Goal: Task Accomplishment & Management: Use online tool/utility

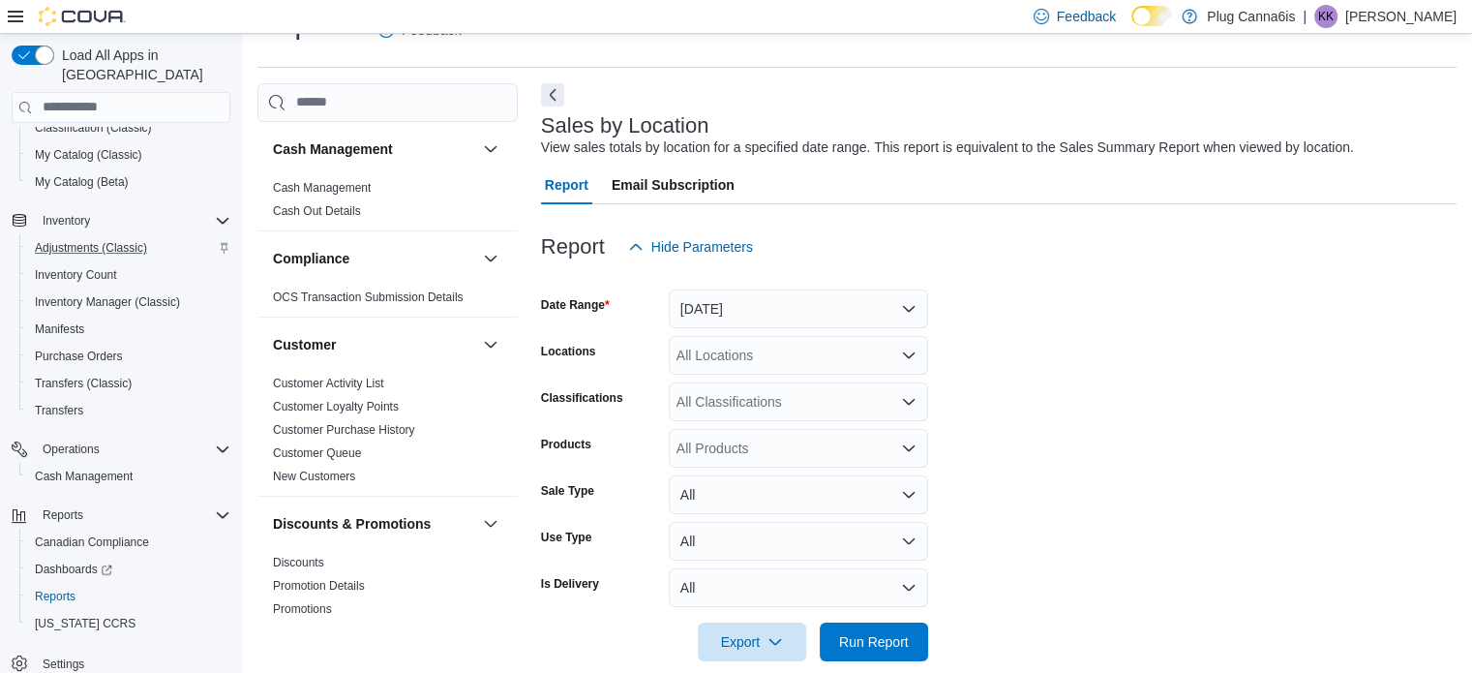
scroll to position [166, 0]
click at [54, 588] on span "Reports" at bounding box center [55, 595] width 41 height 15
click at [767, 295] on button "[DATE]" at bounding box center [798, 308] width 259 height 39
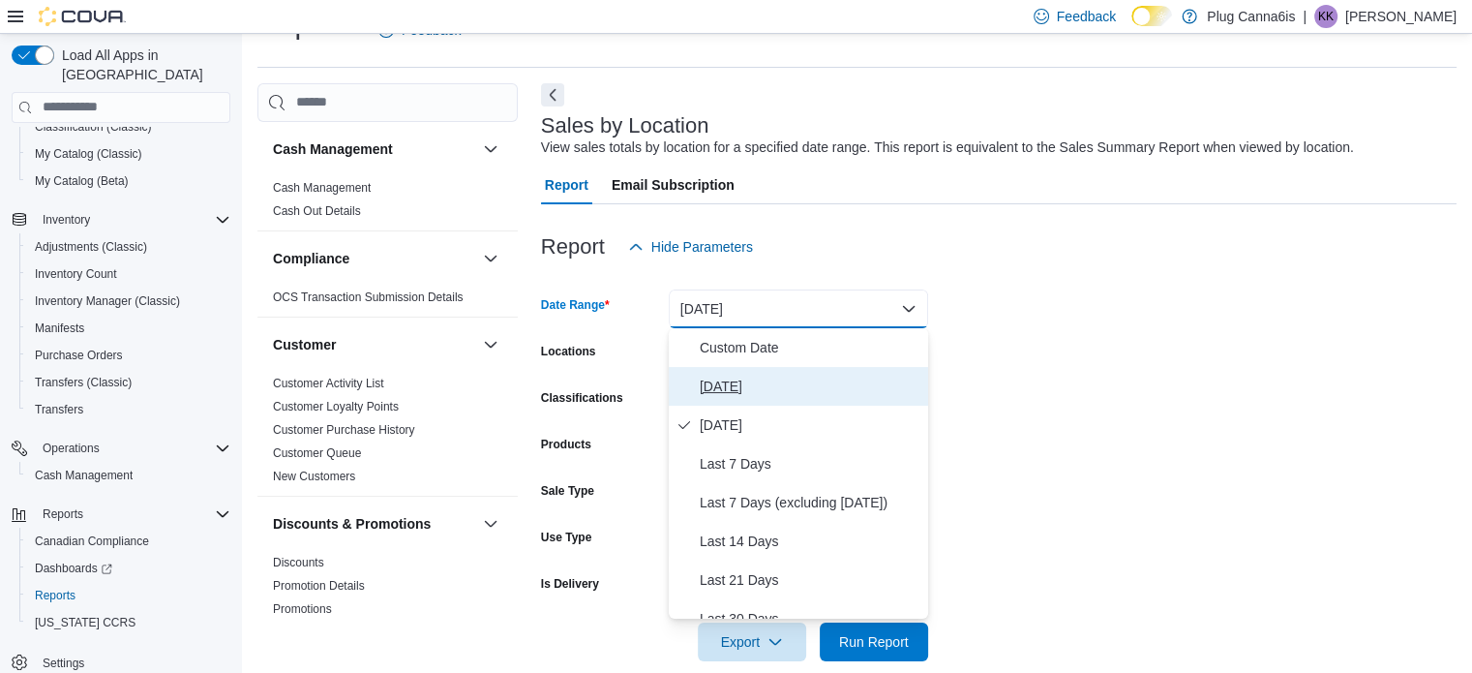
click at [747, 390] on span "[DATE]" at bounding box center [810, 386] width 221 height 23
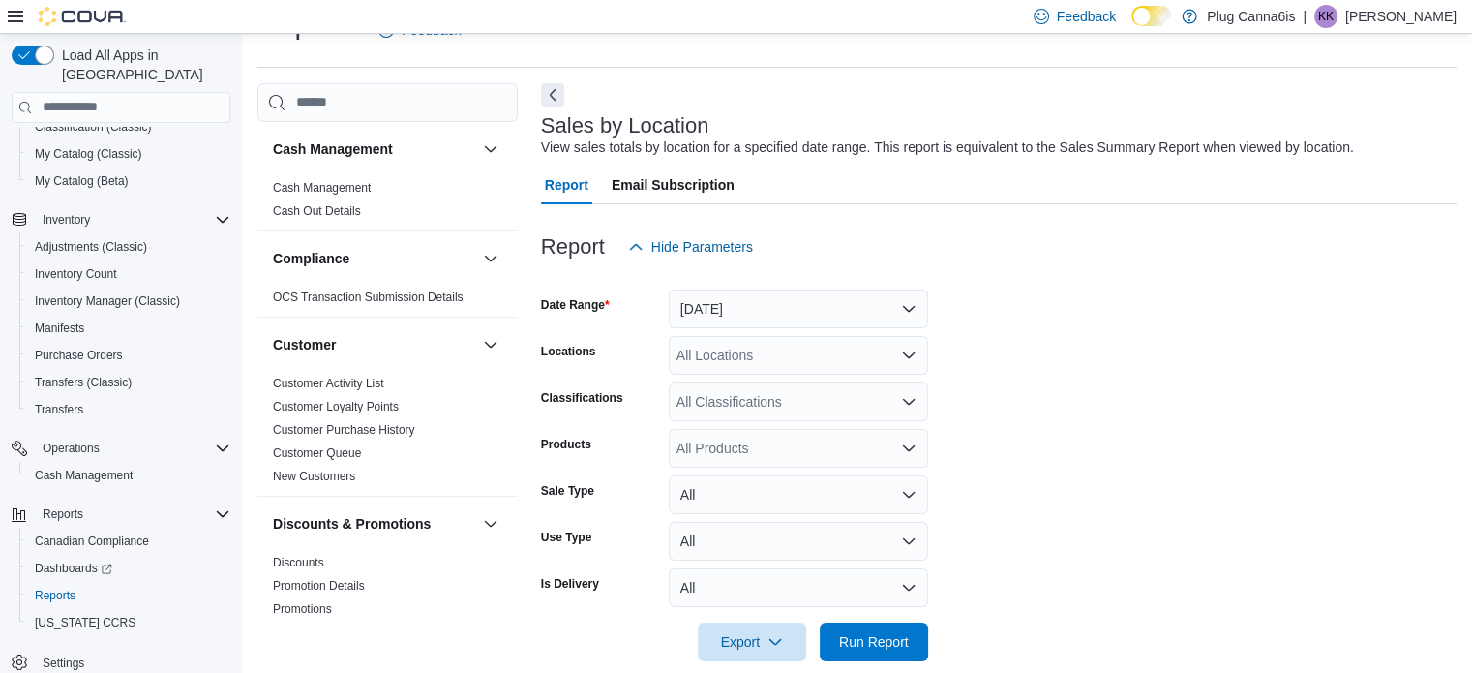
click at [1131, 397] on form "Date Range [DATE] Locations All Locations Classifications All Classifications P…" at bounding box center [999, 463] width 916 height 395
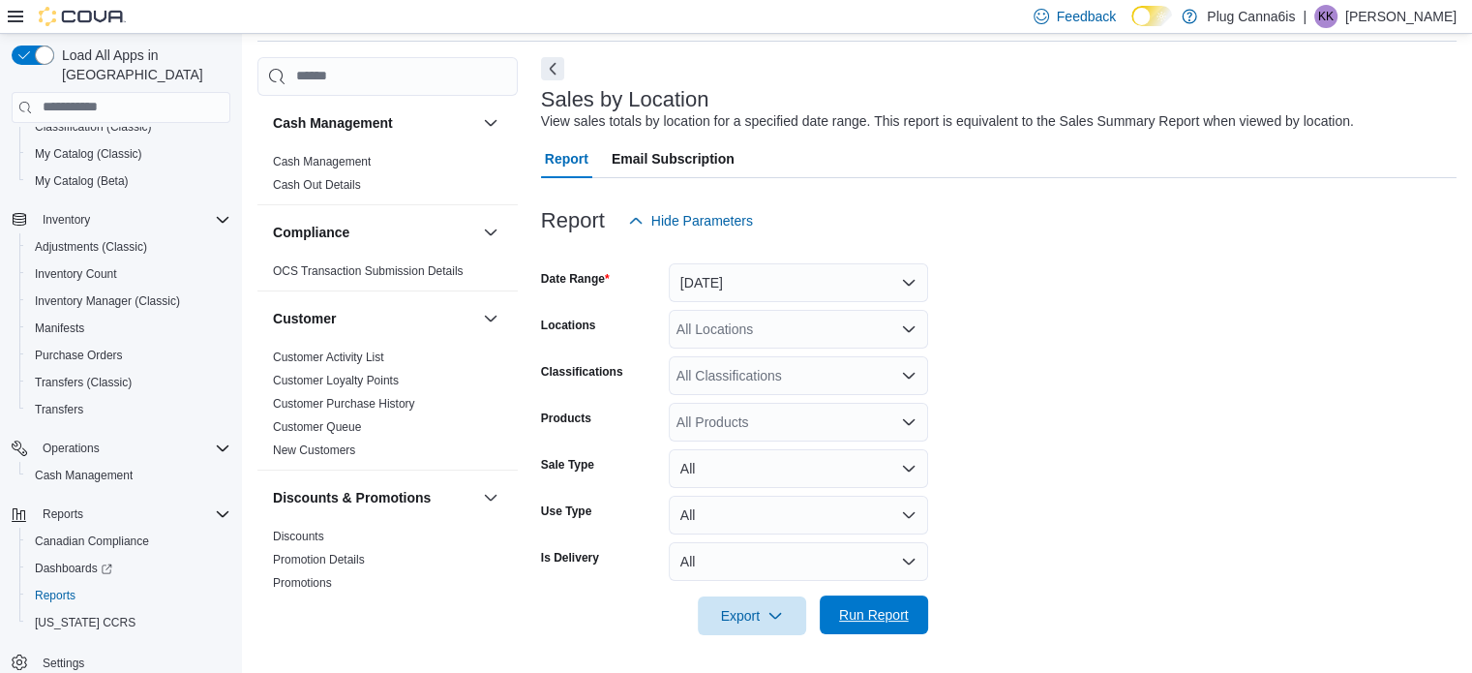
click at [894, 628] on span "Run Report" at bounding box center [874, 614] width 85 height 39
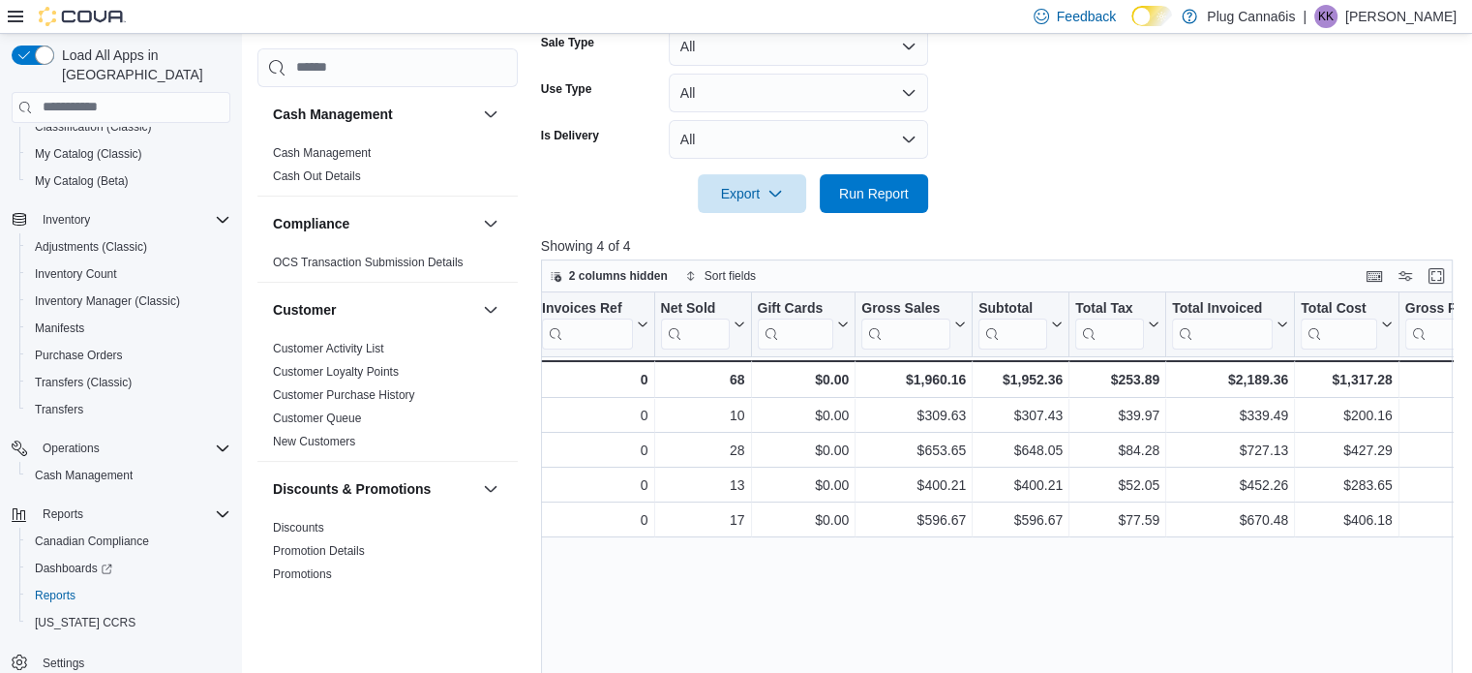
scroll to position [498, 0]
